Goal: Check status: Check status

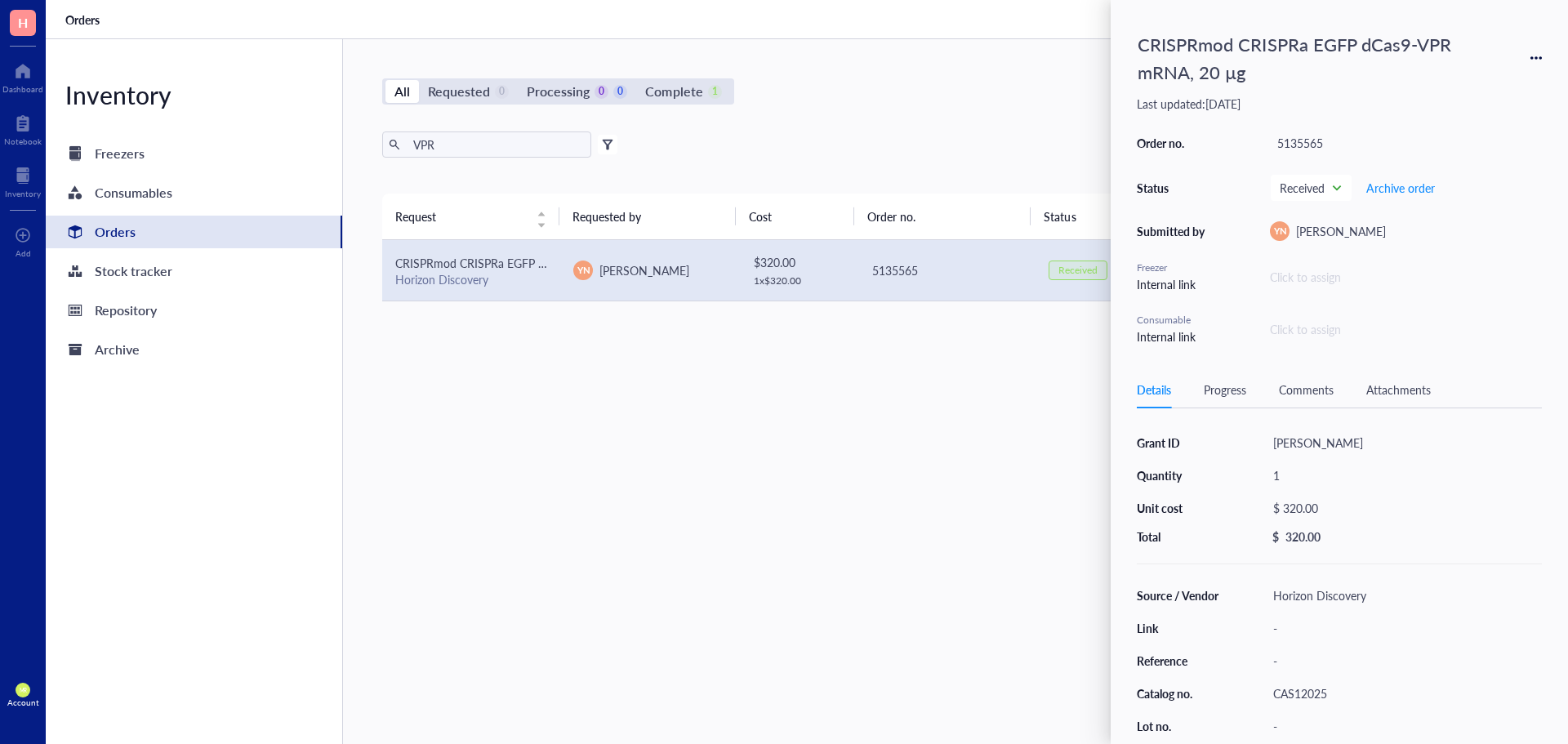
scroll to position [82, 0]
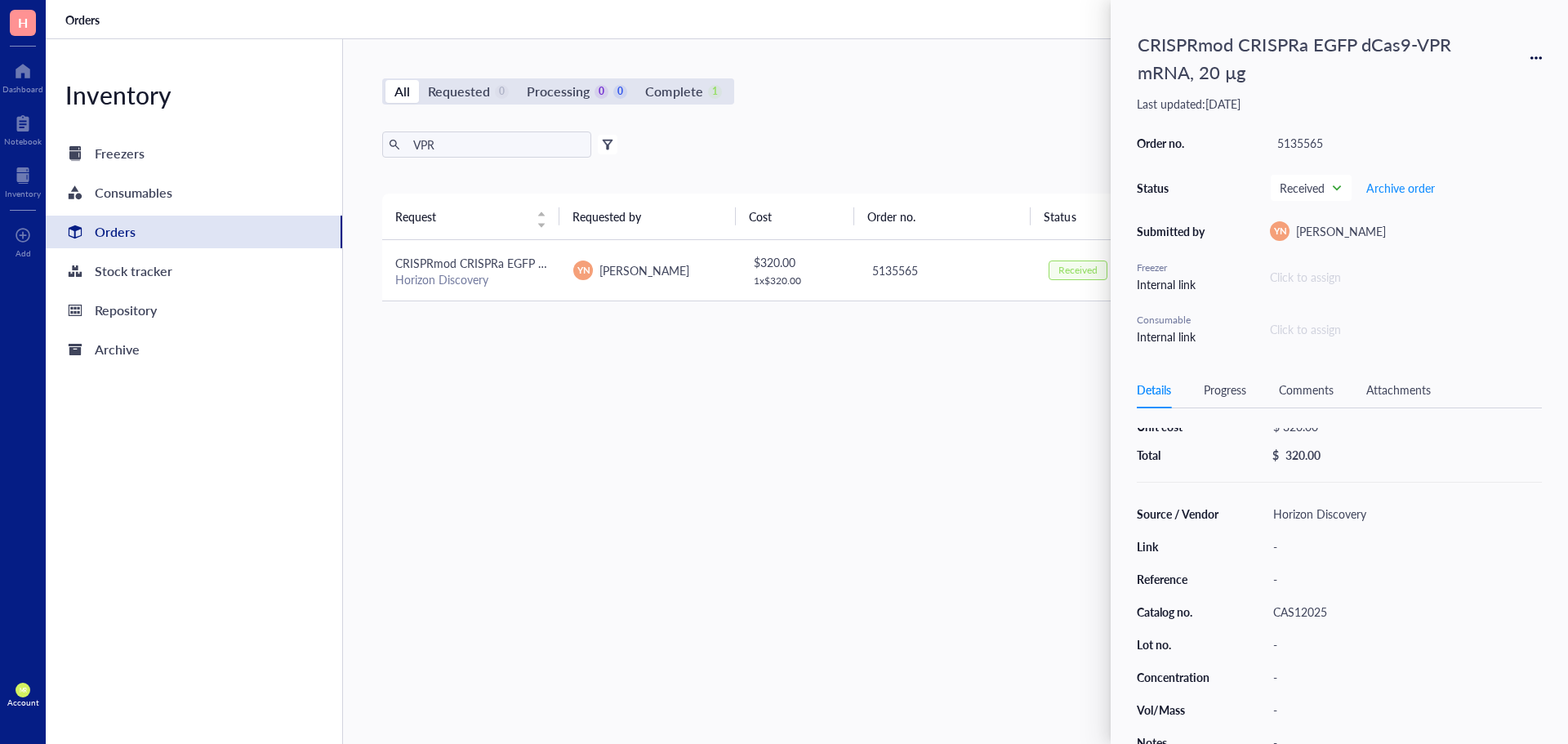
click at [502, 263] on span "CRISPRmod CRISPRa EGFP dCas9-VPR mRNA, 20 µg" at bounding box center [531, 263] width 271 height 17
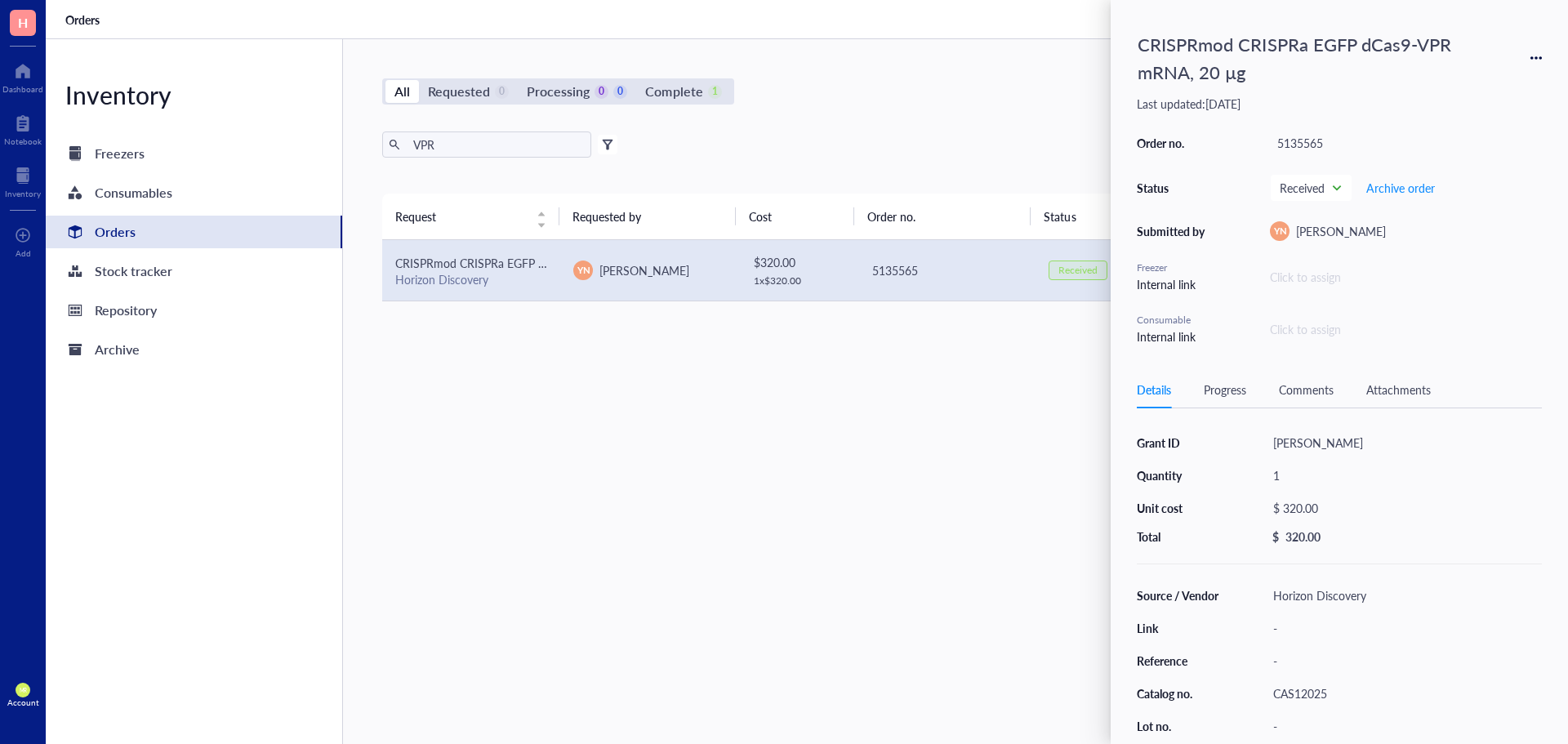
click at [1225, 73] on div "CRISPRmod CRISPRa EGFP dCas9-VPR mRNA, 20 µg" at bounding box center [1301, 58] width 343 height 64
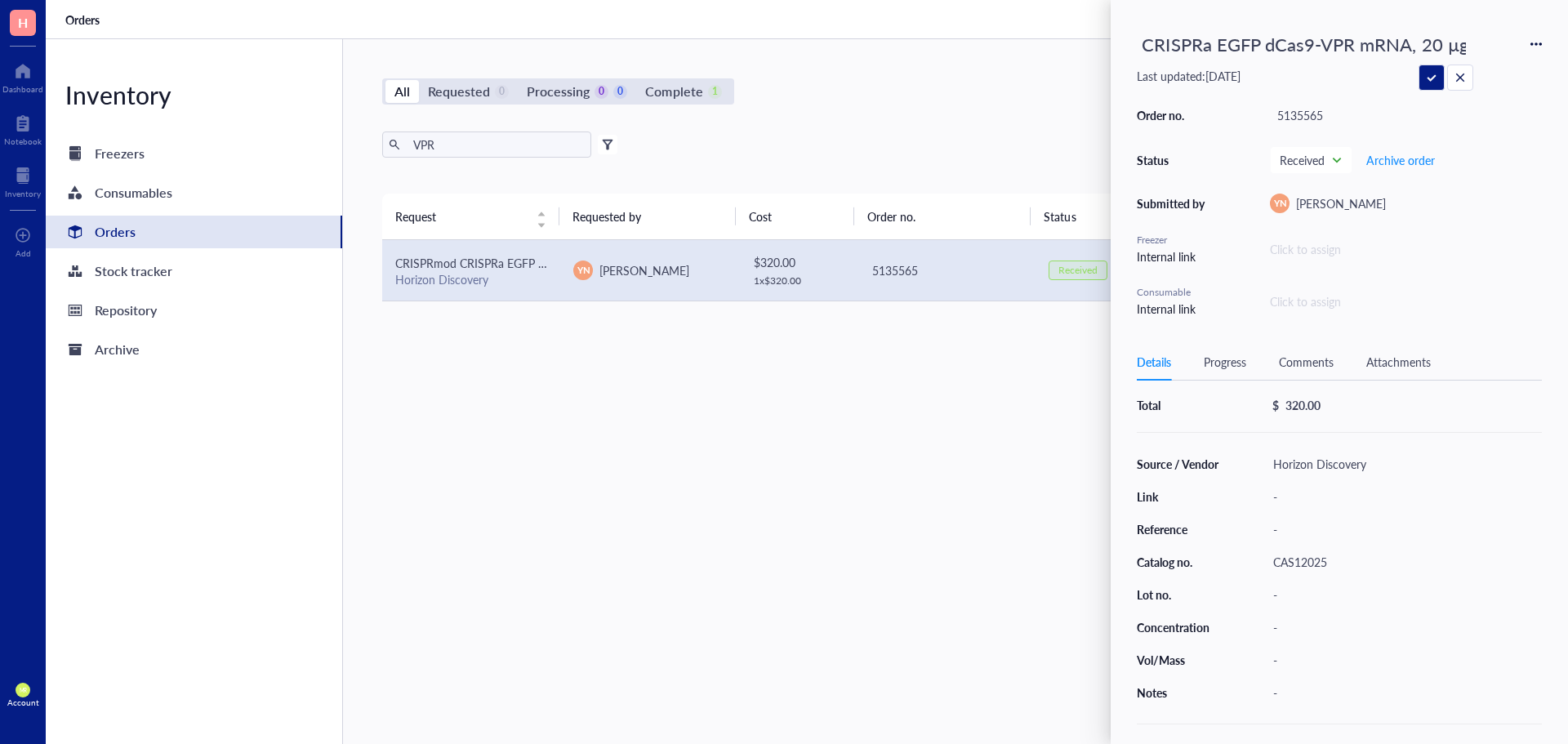
scroll to position [0, 0]
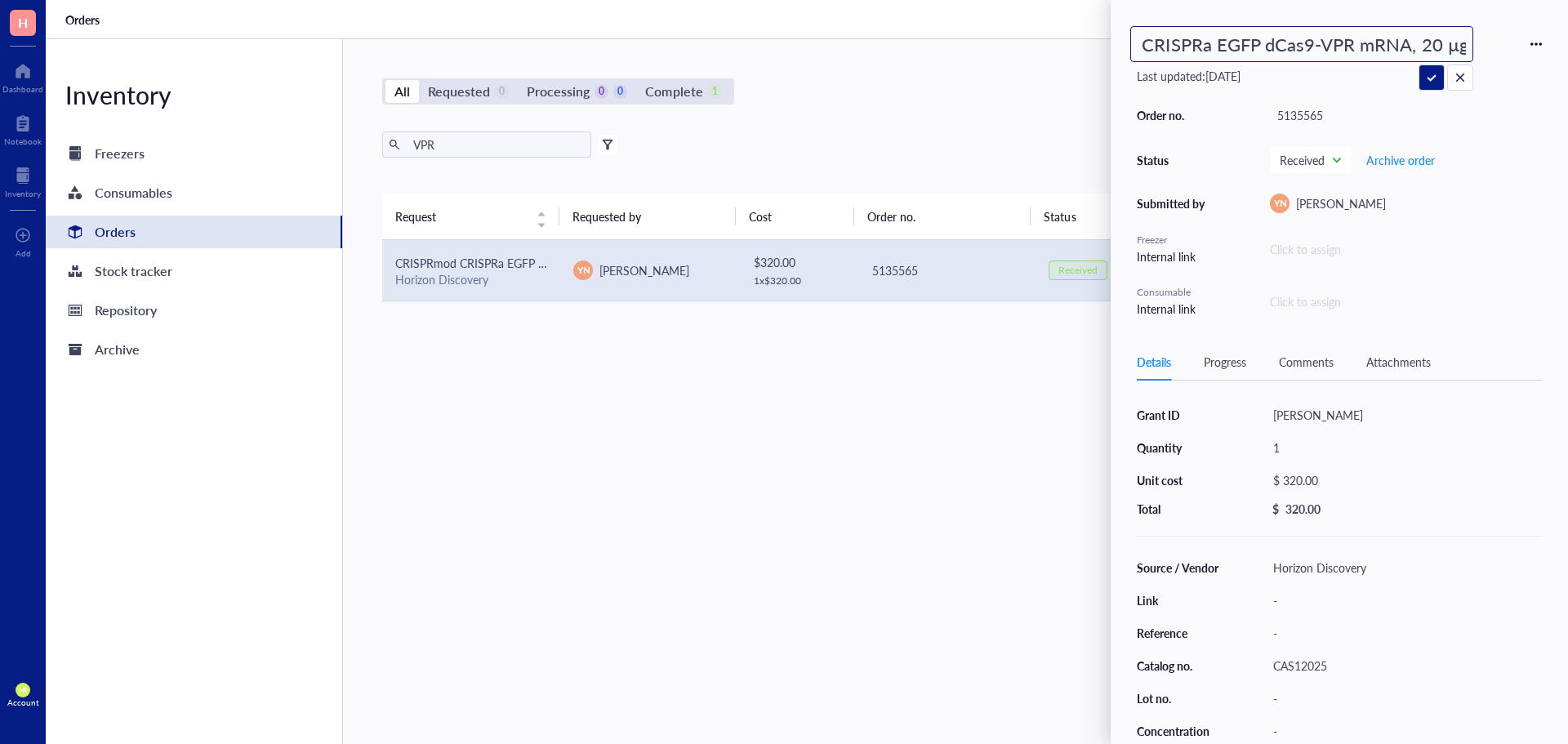
click at [1303, 46] on input "CRISPRmod CRISPRa EGFP dCas9-VPR mRNA, 20 µg" at bounding box center [1301, 44] width 341 height 34
click at [1191, 48] on input "CRISPRmod CRISPRa EGFP dCas9-VPR mRNA, 20 µg" at bounding box center [1301, 44] width 341 height 34
drag, startPoint x: 1215, startPoint y: 44, endPoint x: 1261, endPoint y: 43, distance: 46.0
click at [1261, 43] on input "CRISPRmod CRISPRa EGFP dCas9-VPR mRNA, 20 µg" at bounding box center [1301, 44] width 341 height 34
click at [1094, 527] on div "Request Requested by Cost Order no. Status Date Action CRISPRmod CRISPRa EGFP d…" at bounding box center [946, 430] width 1128 height 473
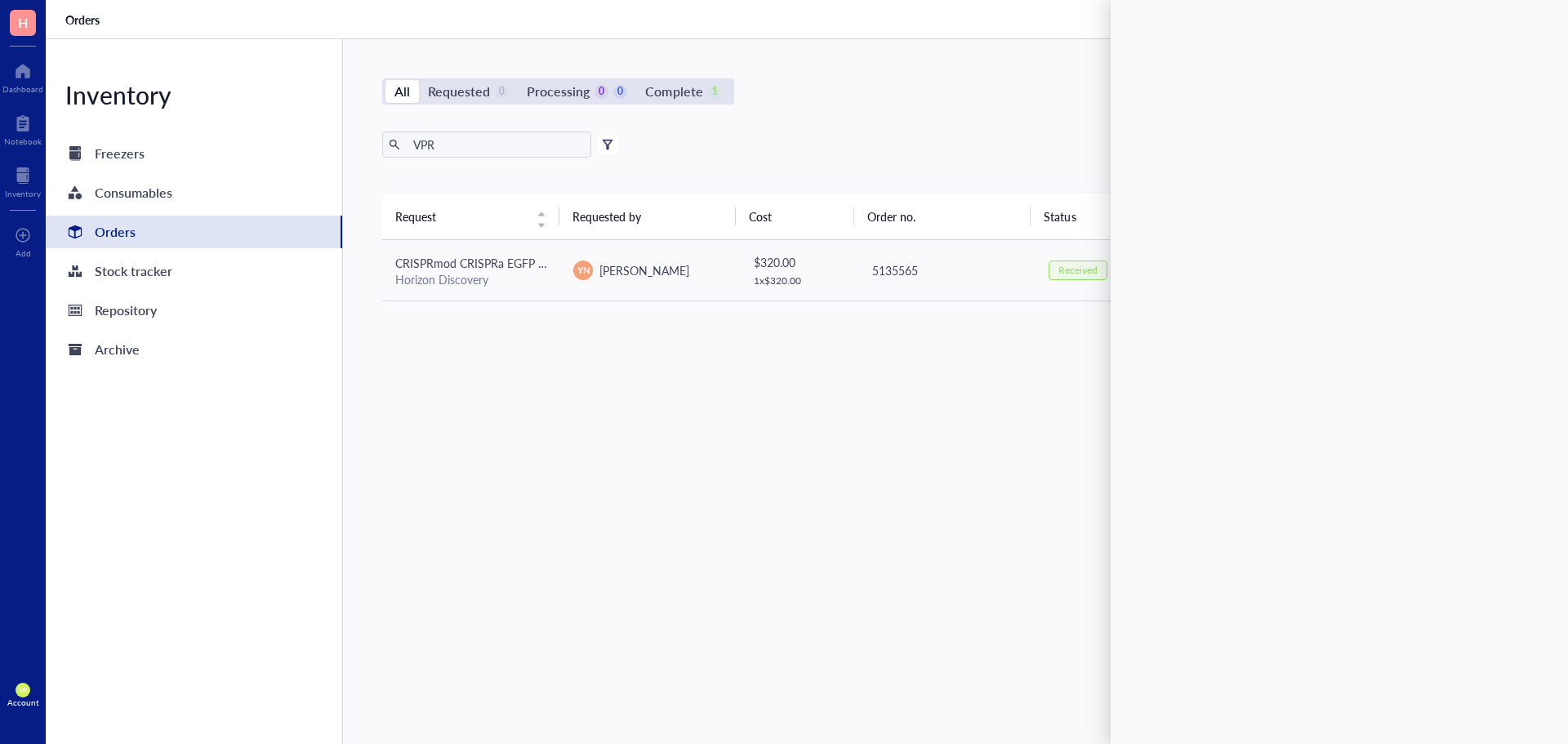
click at [710, 405] on div "Request Requested by Cost Order no. Status Date Action CRISPRmod CRISPRa EGFP d…" at bounding box center [946, 430] width 1128 height 473
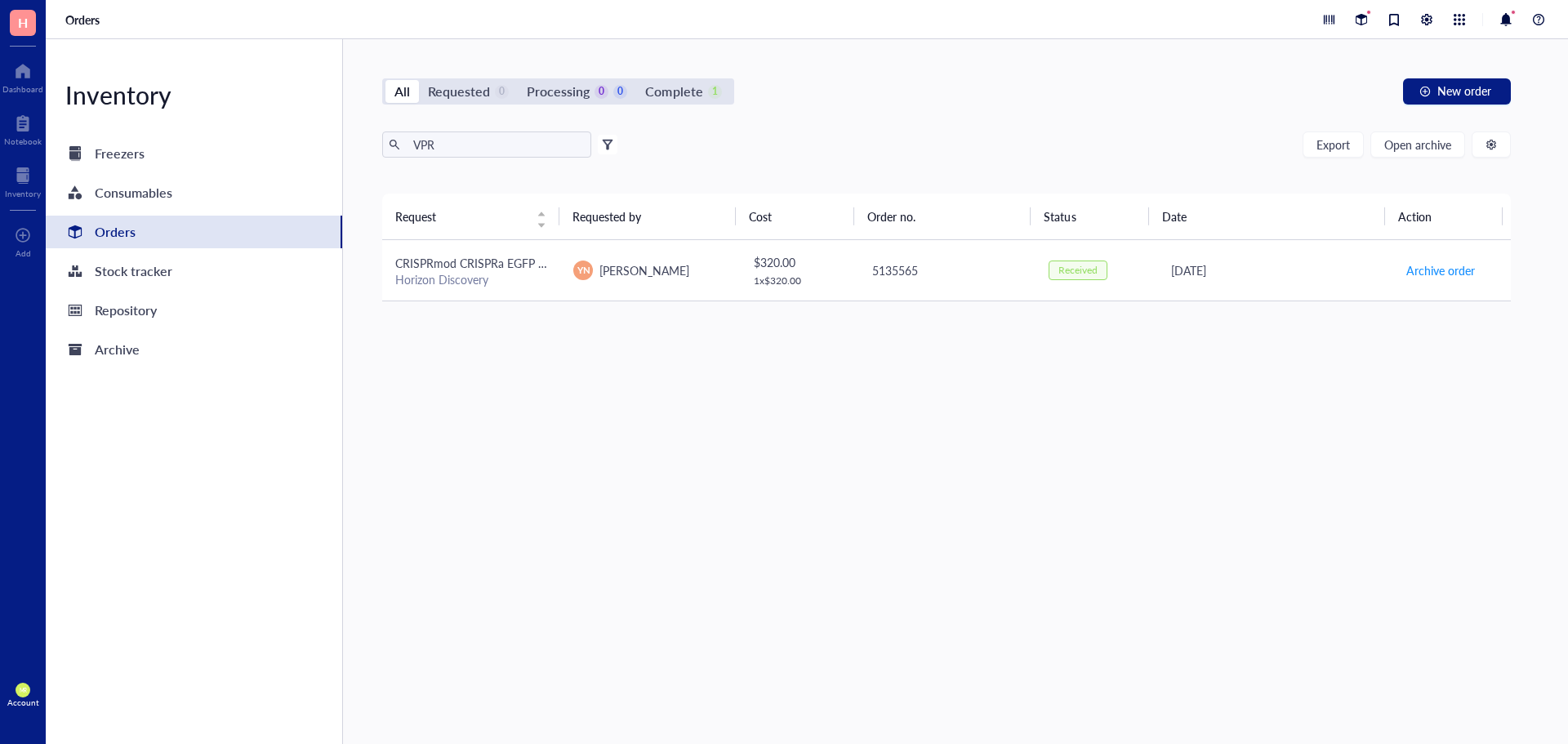
click at [449, 264] on span "CRISPRmod CRISPRa EGFP dCas9-VPR mRNA, 20 µg" at bounding box center [531, 263] width 271 height 17
